Goal: Task Accomplishment & Management: Manage account settings

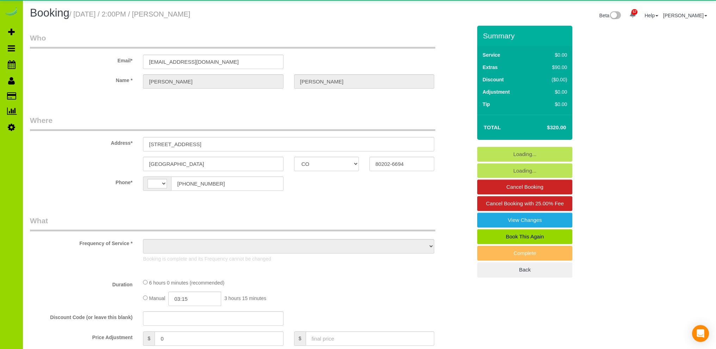
select select "CO"
select select "string:fspay-5319ea32-5ada-41a2-88e0-7f1e0c8f4be3"
select select "number:69"
select select "number:3"
select select "number:13"
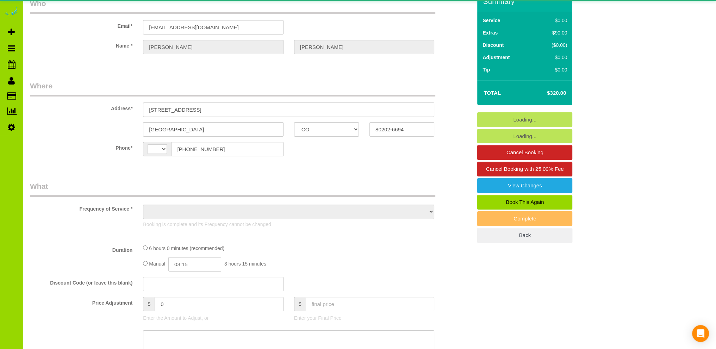
select select "string:US"
select select "object:1184"
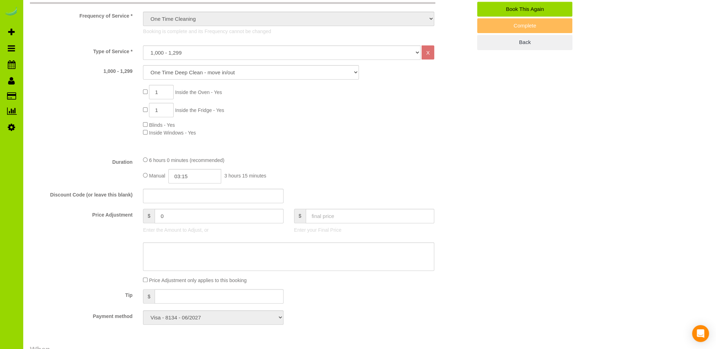
scroll to position [352, 0]
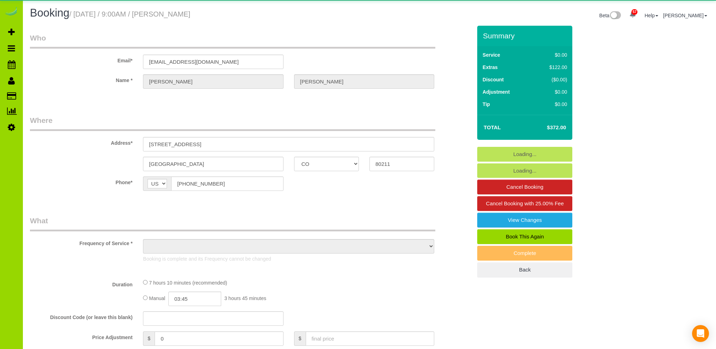
select select "CO"
select select "spot1"
select select "object:1170"
select select "string:fspay-dcc1a0e7-8f2a-487a-97e4-6fbaeae4dd04"
select select "number:69"
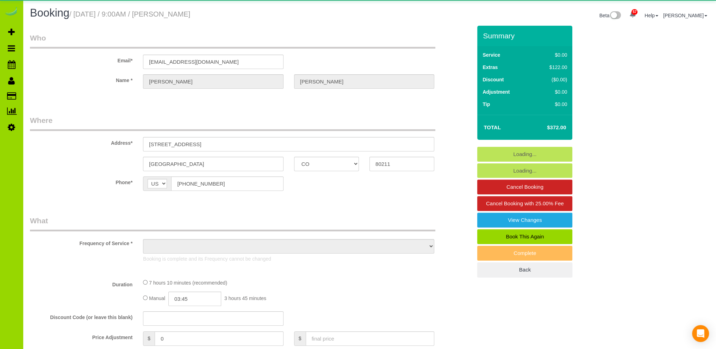
select select "number:3"
select select "number:16"
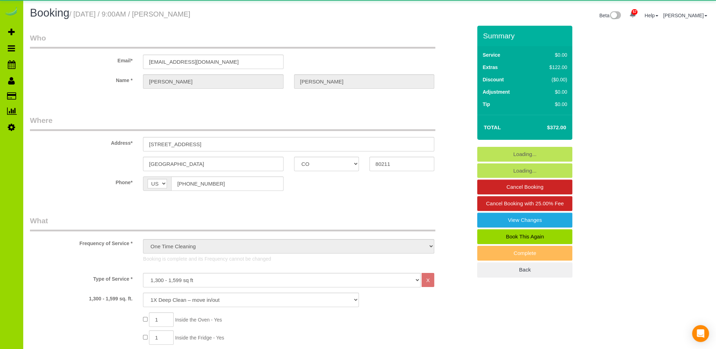
select select "spot6"
